Goal: Find specific page/section: Find specific page/section

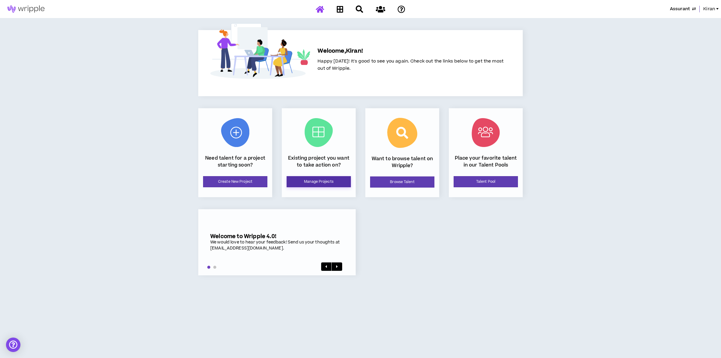
click at [314, 182] on link "Manage Projects" at bounding box center [319, 181] width 64 height 11
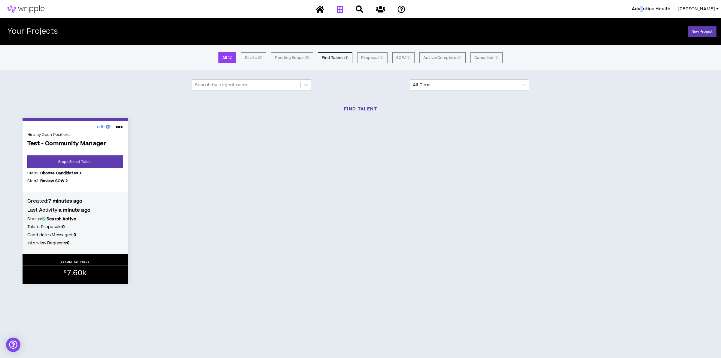
click at [661, 8] on span "Advantice Health" at bounding box center [651, 9] width 38 height 7
click at [708, 11] on span "Heather" at bounding box center [696, 9] width 37 height 7
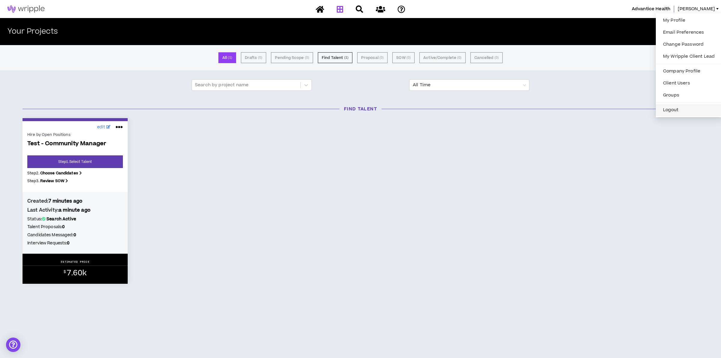
click at [669, 106] on button "Logout" at bounding box center [688, 109] width 59 height 9
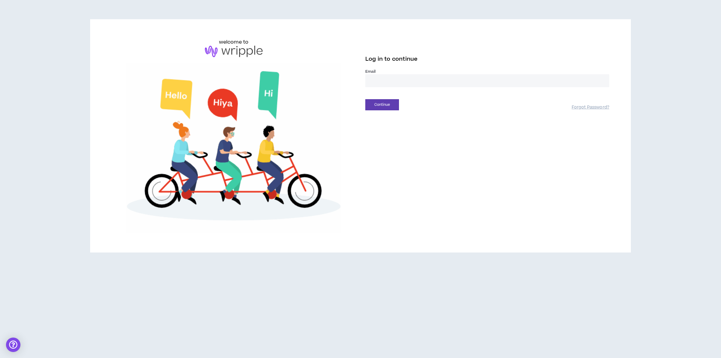
drag, startPoint x: 433, startPoint y: 179, endPoint x: 439, endPoint y: 131, distance: 49.1
click at [434, 166] on div "welcome to Log in to continue Email * Continue Forgot Password?" at bounding box center [360, 135] width 507 height 195
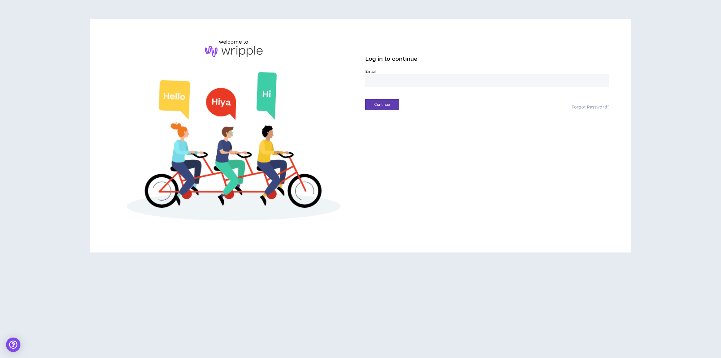
click at [430, 86] on input "email" at bounding box center [487, 80] width 244 height 13
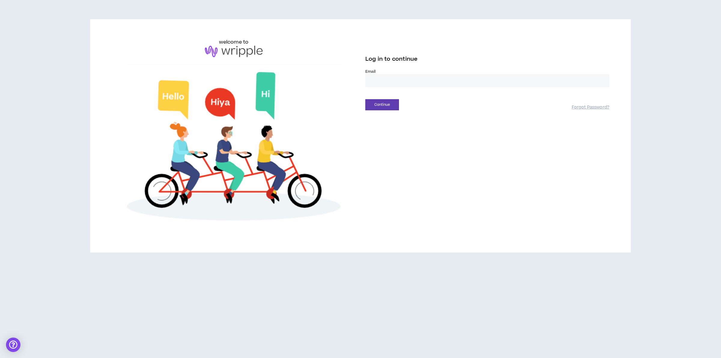
type input "**********"
click at [392, 104] on button "Continue" at bounding box center [382, 104] width 34 height 11
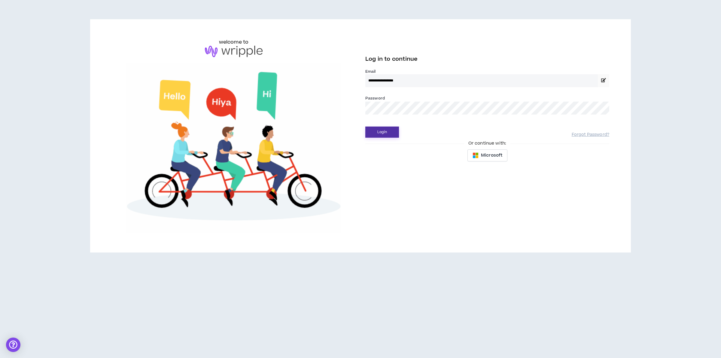
click at [378, 131] on button "Login" at bounding box center [382, 131] width 34 height 11
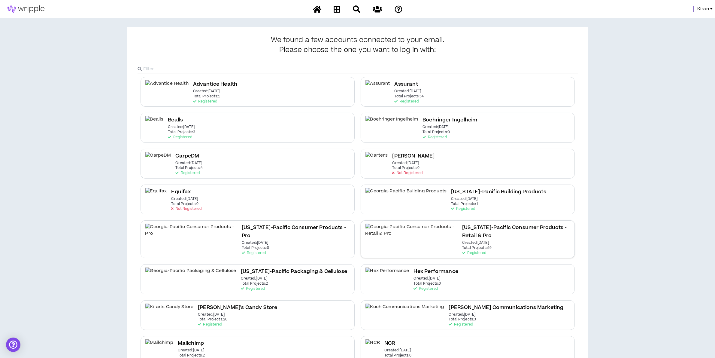
click at [462, 233] on div "Georgia-Pacific Consumer Products - Retail & Pro Created: Jul 26 2022 Total Pro…" at bounding box center [516, 239] width 108 height 31
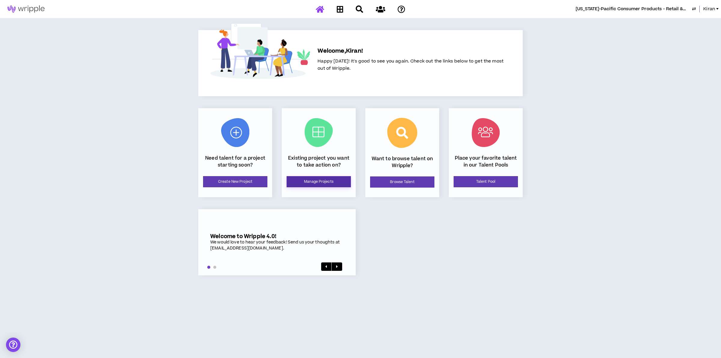
click at [329, 182] on link "Manage Projects" at bounding box center [319, 181] width 64 height 11
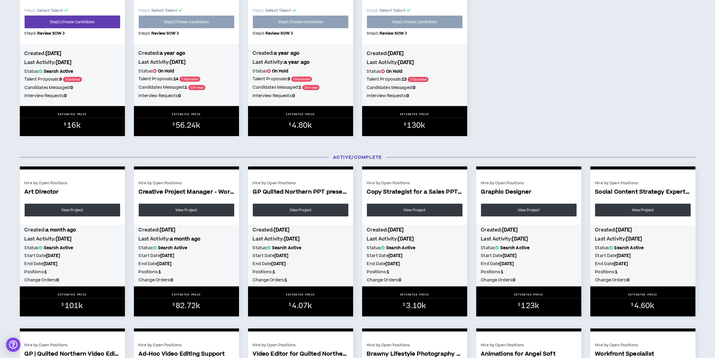
scroll to position [526, 0]
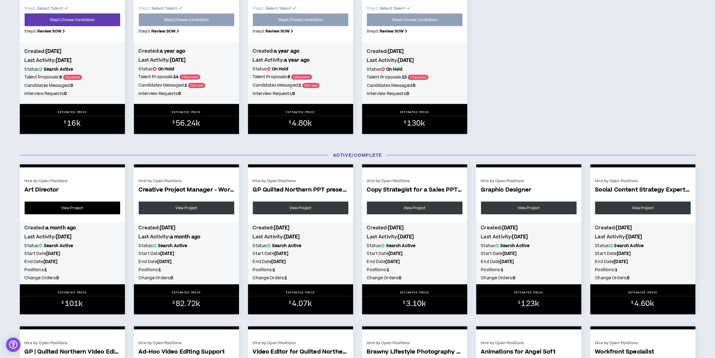
click at [83, 211] on link "View Project" at bounding box center [73, 208] width 96 height 13
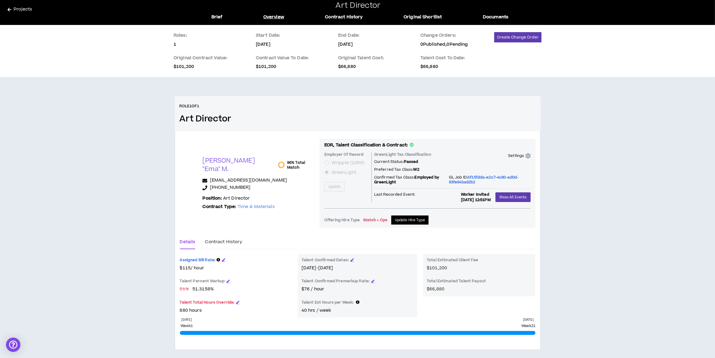
scroll to position [27, 0]
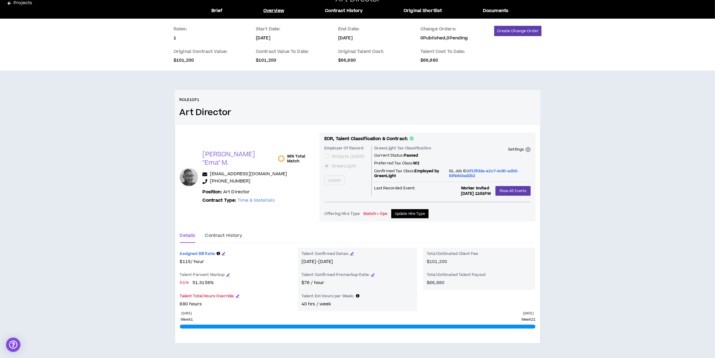
click at [310, 283] on p "$76 / hour" at bounding box center [358, 282] width 112 height 7
click at [309, 283] on p "$76 / hour" at bounding box center [358, 282] width 112 height 7
drag, startPoint x: 186, startPoint y: 281, endPoint x: 174, endPoint y: 282, distance: 12.7
click at [174, 282] on div "Role 1 of 1 Art Director LaRhonda "Ema" M. 96% Total Match hello@emadavis.com +…" at bounding box center [358, 224] width 376 height 268
click at [584, 218] on div "Roles: 1 Start Date: 8/12/2025 End Date: 12/31/2025 Change Orders: 0 Published,…" at bounding box center [357, 188] width 715 height 339
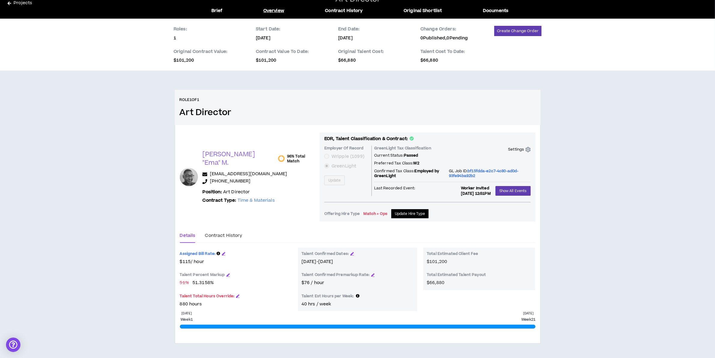
scroll to position [0, 0]
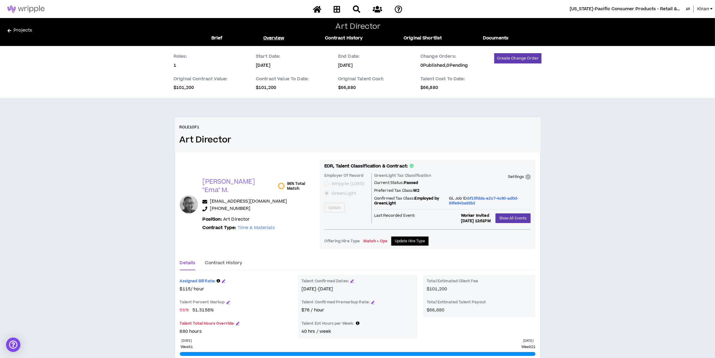
click at [24, 28] on link "Projects" at bounding box center [101, 32] width 186 height 10
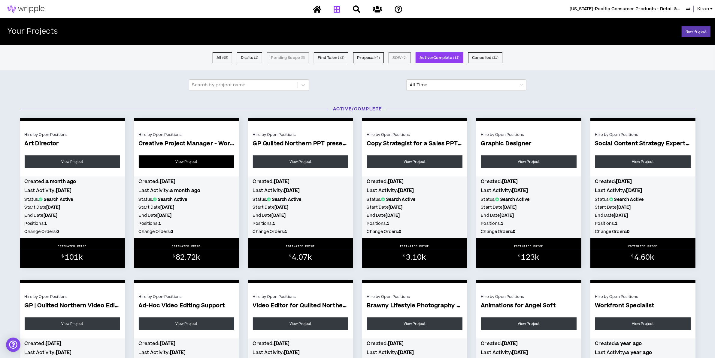
click at [190, 160] on link "View Project" at bounding box center [187, 161] width 96 height 13
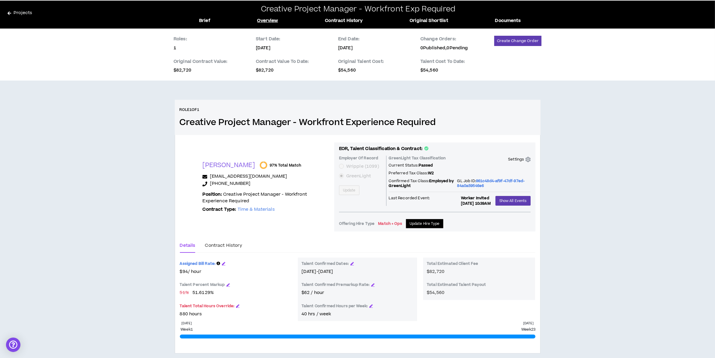
scroll to position [27, 0]
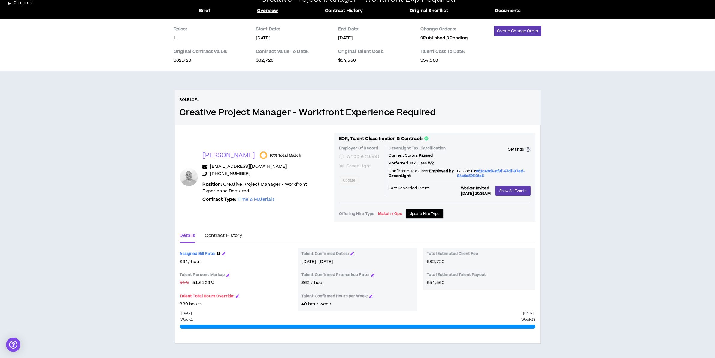
click at [191, 262] on span "$94 / hour" at bounding box center [236, 261] width 112 height 7
drag, startPoint x: 447, startPoint y: 261, endPoint x: 427, endPoint y: 262, distance: 19.6
click at [427, 262] on div "Total Estimated Client Fee $82,720" at bounding box center [479, 258] width 105 height 14
click at [454, 263] on div "Total Estimated Client Fee $82,720" at bounding box center [479, 258] width 105 height 14
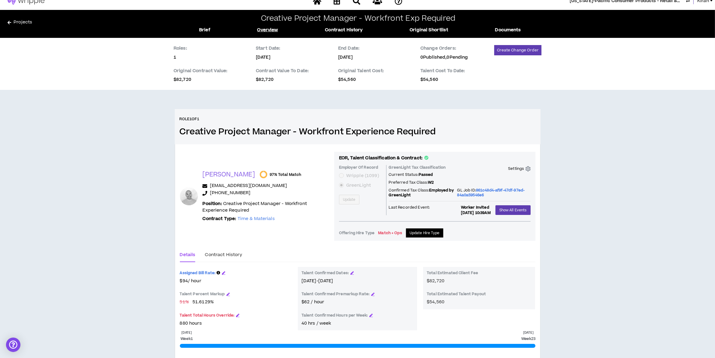
scroll to position [0, 0]
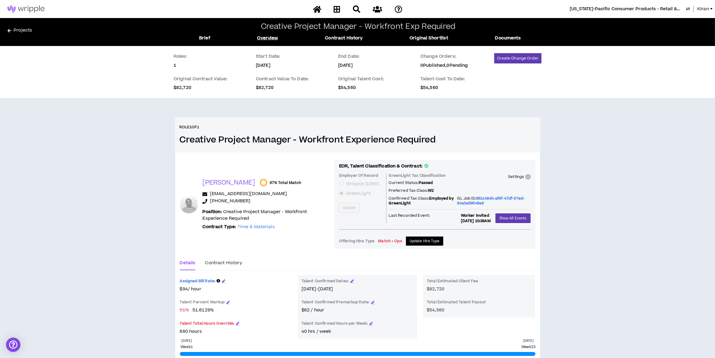
click at [640, 8] on span "Georgia-Pacific Consumer Products - Retail & Pro" at bounding box center [627, 9] width 114 height 7
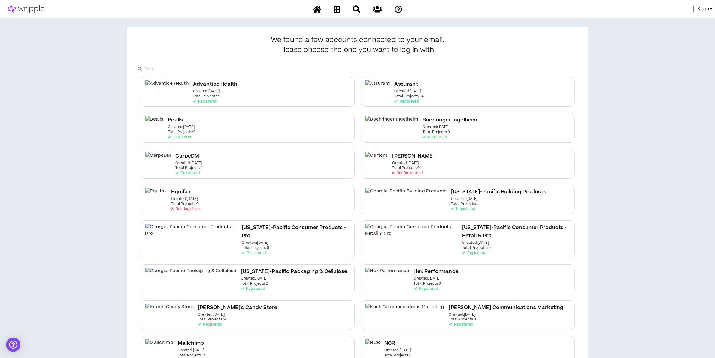
click at [704, 6] on span "Kiran" at bounding box center [704, 9] width 12 height 7
click at [668, 18] on link "System Admin Portal" at bounding box center [685, 20] width 54 height 9
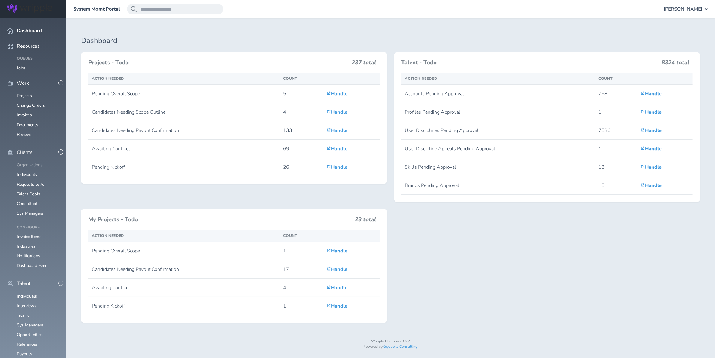
click at [32, 162] on link "Organizations" at bounding box center [30, 165] width 26 height 6
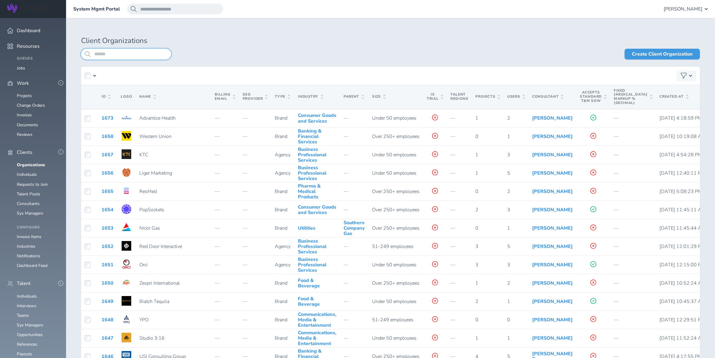
click at [129, 55] on input "search" at bounding box center [126, 54] width 90 height 11
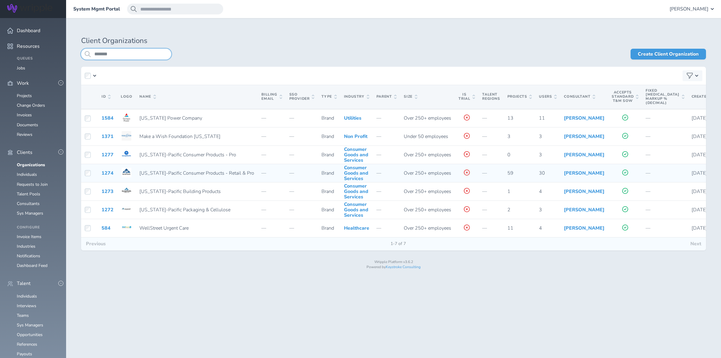
type input "*******"
drag, startPoint x: 229, startPoint y: 174, endPoint x: 139, endPoint y: 174, distance: 89.8
click at [139, 174] on span "Georgia-Pacific Consumer Products - Retail & Pro" at bounding box center [196, 173] width 115 height 7
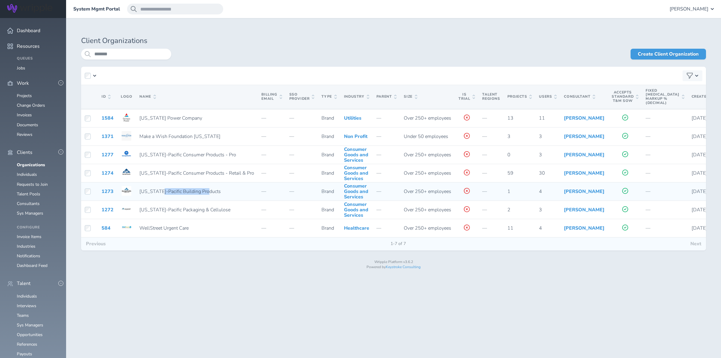
drag, startPoint x: 160, startPoint y: 198, endPoint x: 205, endPoint y: 198, distance: 44.8
click at [205, 195] on span "Georgia-Pacific Building Products" at bounding box center [179, 191] width 81 height 7
